Goal: Information Seeking & Learning: Learn about a topic

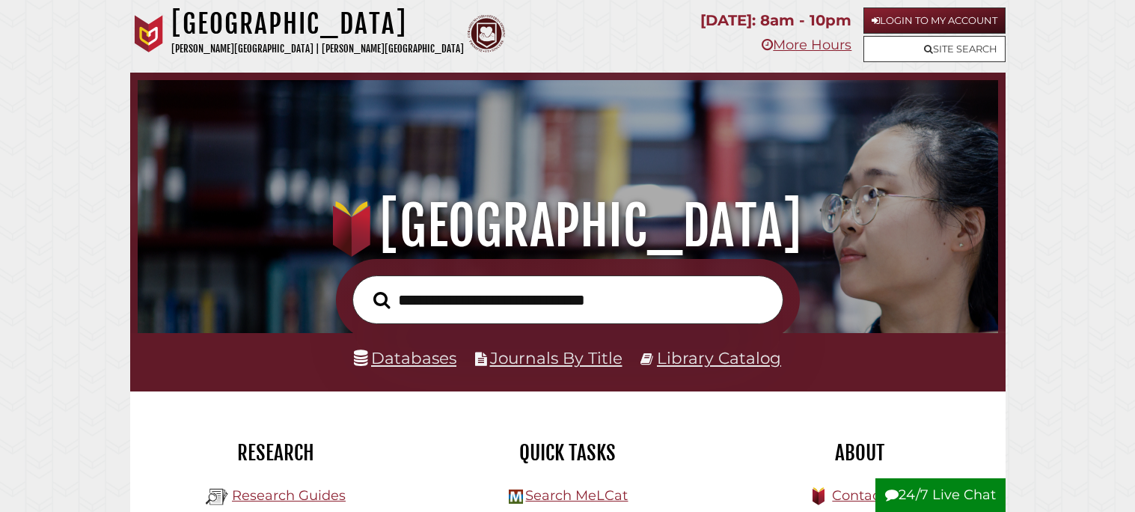
scroll to position [283, 852]
click at [423, 284] on input "text" at bounding box center [567, 299] width 431 height 49
type input "*****"
type input "**********"
click at [366, 287] on button "Search" at bounding box center [382, 300] width 32 height 26
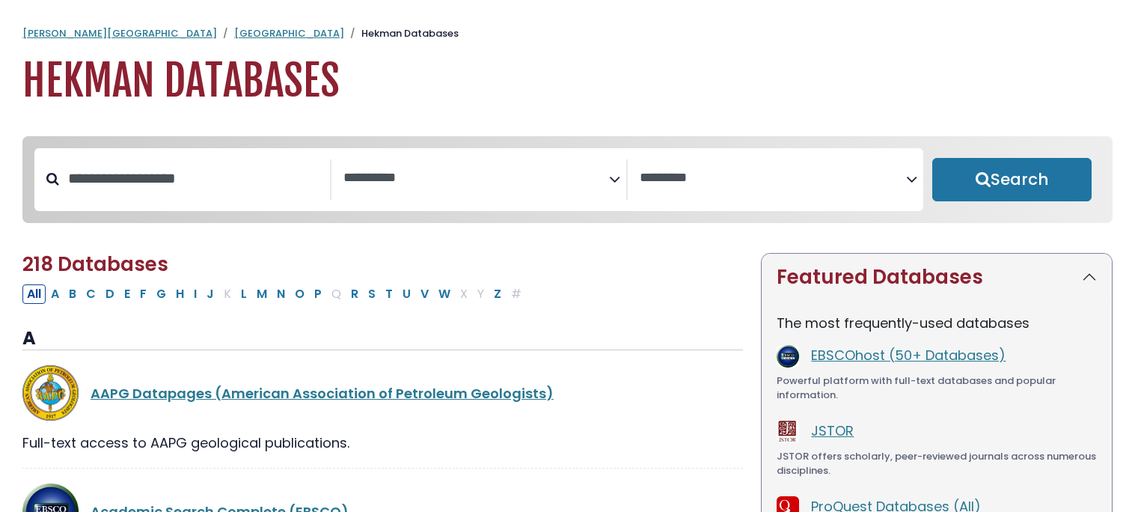
select select "Database Subject Filter"
select select "Database Vendors Filter"
click at [54, 298] on button "A" at bounding box center [54, 293] width 17 height 19
select select "Database Subject Filter"
select select "Database Vendors Filter"
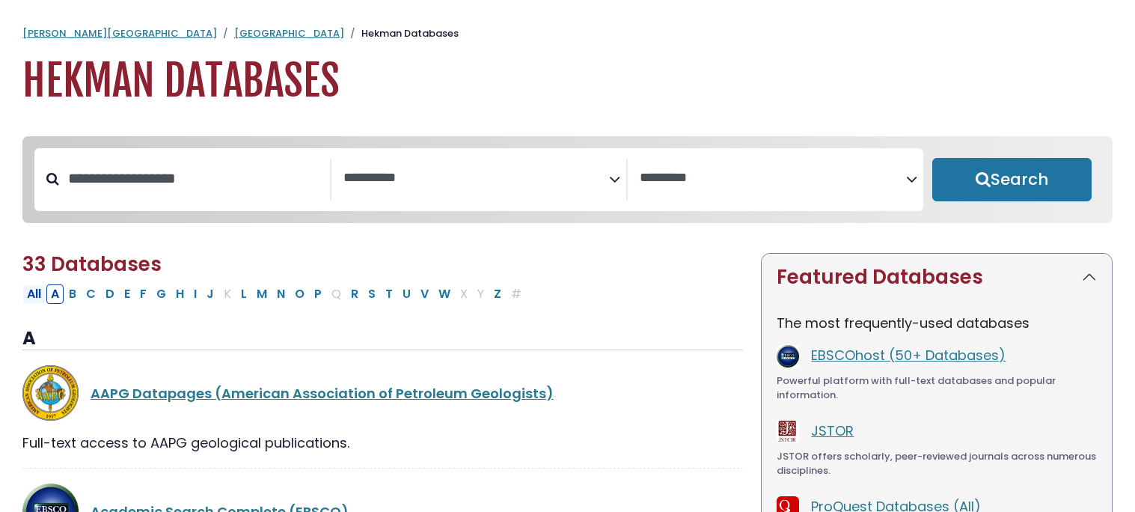
click at [43, 298] on button "All" at bounding box center [33, 293] width 23 height 19
select select "Database Subject Filter"
select select "Database Vendors Filter"
click at [431, 188] on span "Search filters" at bounding box center [476, 179] width 266 height 40
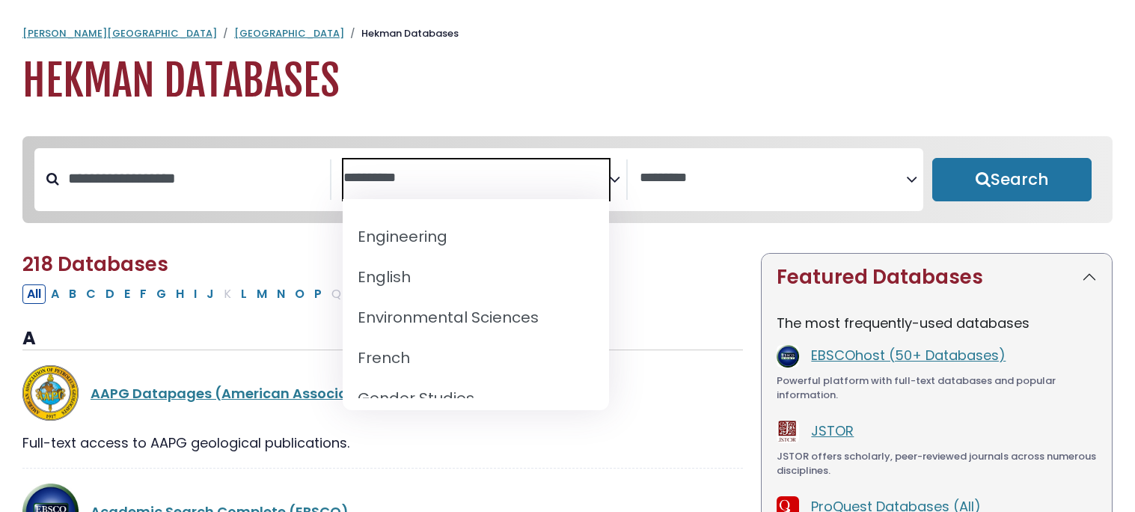
scroll to position [562, 0]
select select "*****"
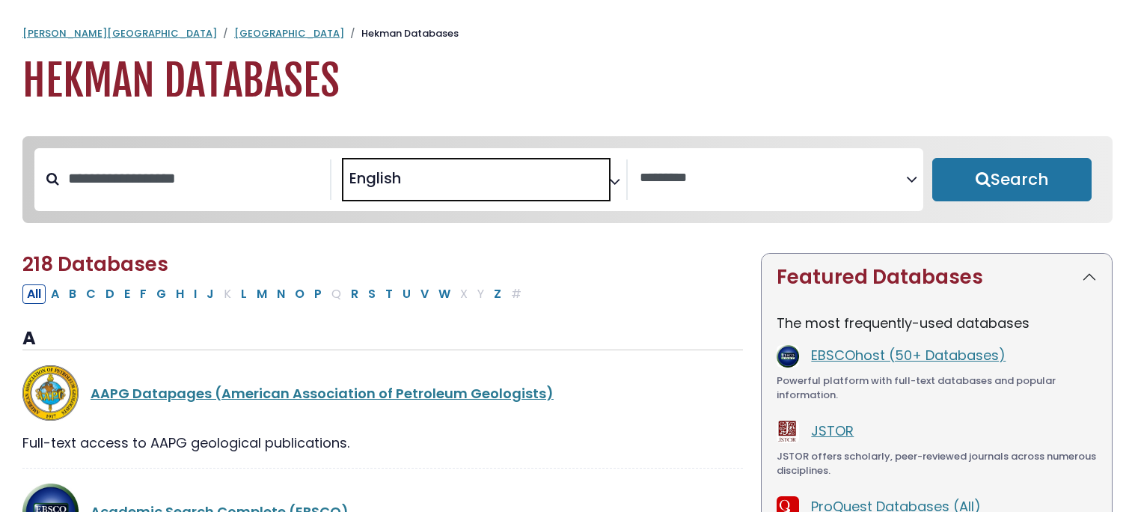
scroll to position [272, 0]
click at [1008, 194] on button "Search" at bounding box center [1012, 179] width 160 height 43
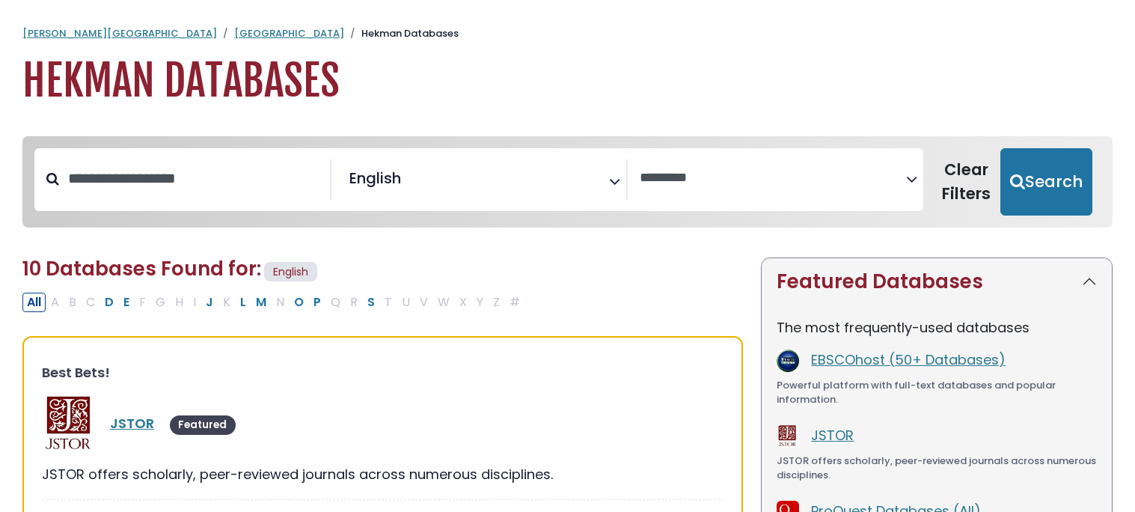
select select "Database Vendors Filter"
